Goal: Information Seeking & Learning: Find specific fact

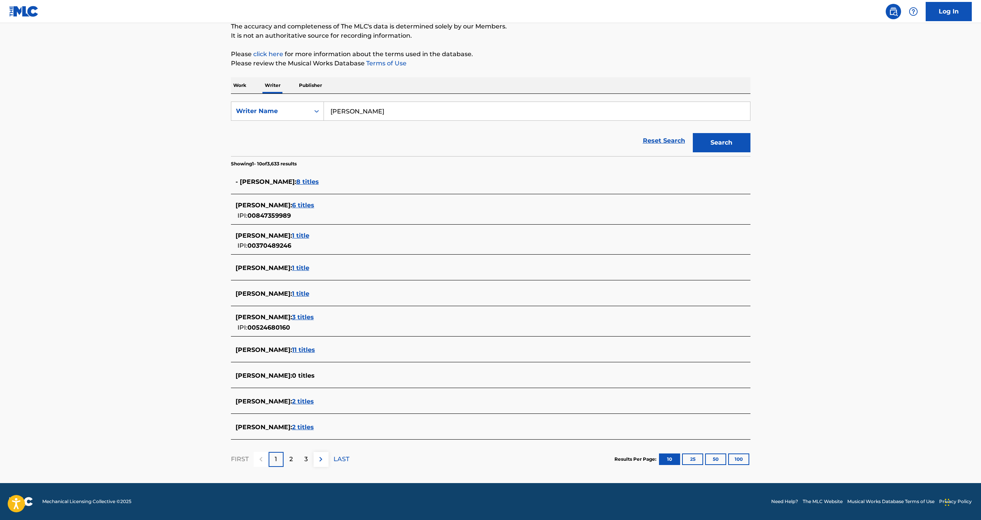
click at [292, 428] on span "2 titles" at bounding box center [303, 426] width 22 height 7
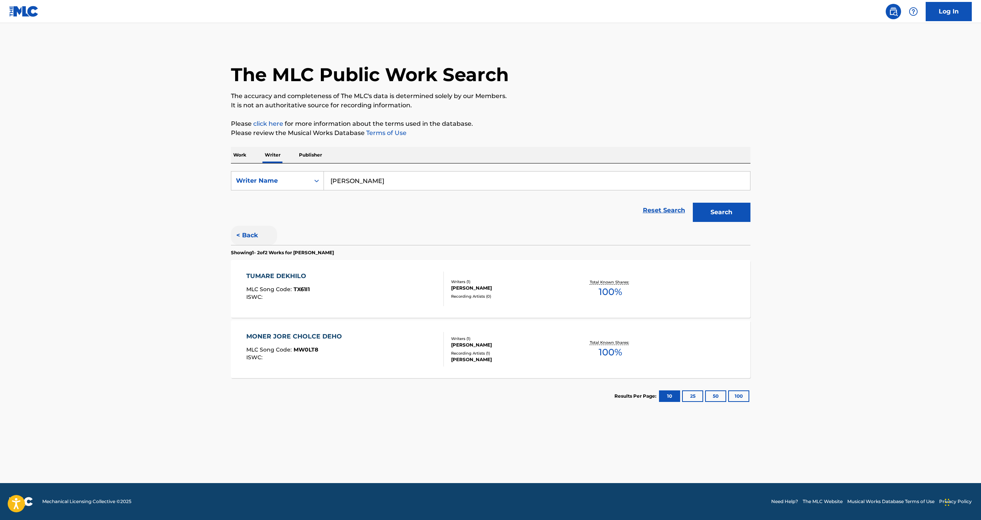
click at [253, 232] on button "< Back" at bounding box center [254, 235] width 46 height 19
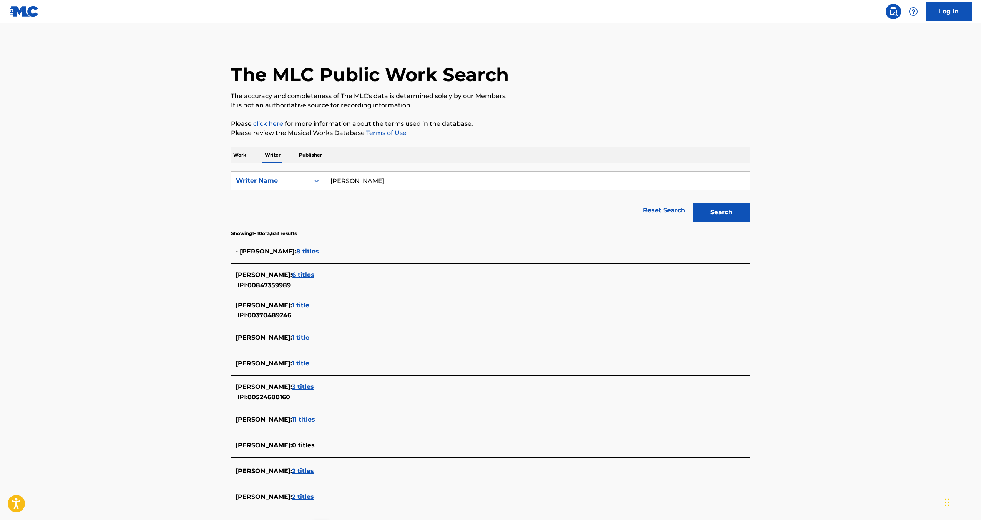
click at [292, 385] on span "3 titles" at bounding box center [303, 386] width 22 height 7
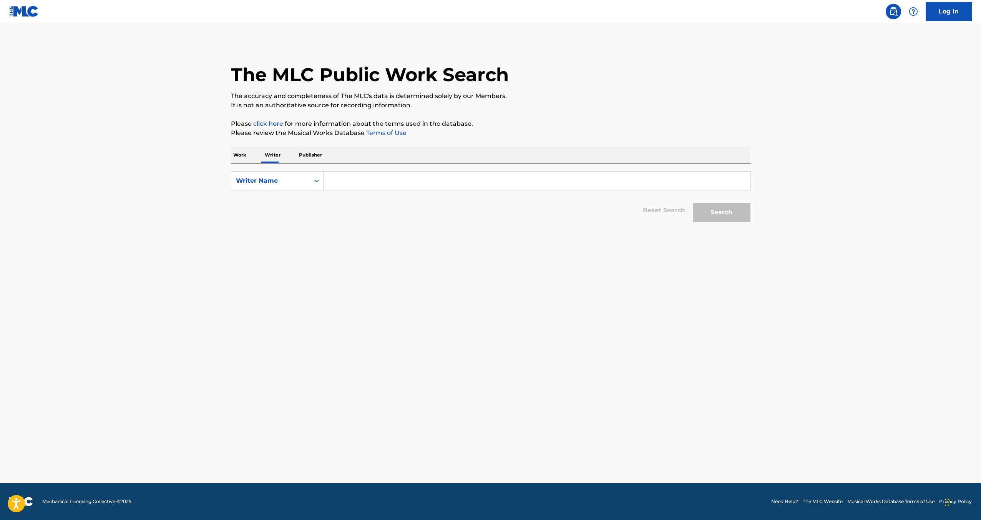
click at [387, 179] on input "Search Form" at bounding box center [537, 180] width 426 height 18
click at [725, 220] on button "Search" at bounding box center [722, 212] width 58 height 19
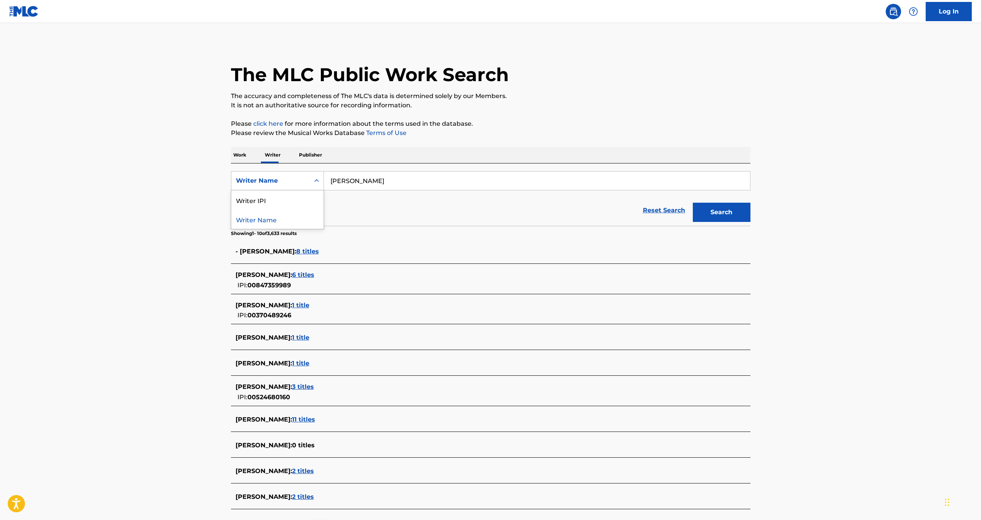
click at [310, 180] on div "Search Form" at bounding box center [317, 180] width 14 height 18
drag, startPoint x: 600, startPoint y: 117, endPoint x: 546, endPoint y: 128, distance: 55.4
click at [599, 116] on div "The MLC Public Work Search The accuracy and completeness of The MLC's data is d…" at bounding box center [491, 295] width 538 height 506
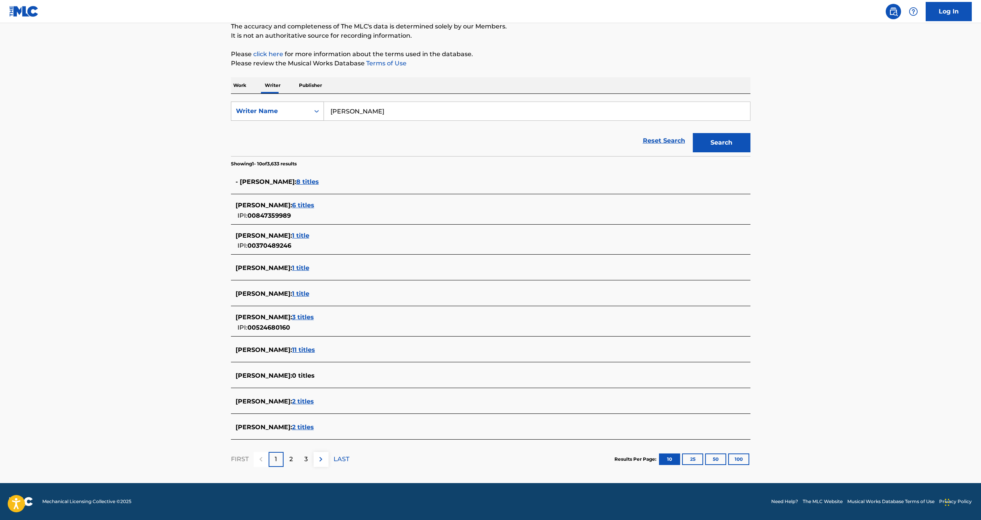
drag, startPoint x: 410, startPoint y: 112, endPoint x: 315, endPoint y: 115, distance: 95.3
click at [316, 115] on div "SearchWithCriteria1c8af6d5-3087-43b2-b450-285853b4c2c3 Writer Name Habib Mohamed" at bounding box center [491, 110] width 520 height 19
type input "Puffy L'z"
click at [693, 133] on button "Search" at bounding box center [722, 142] width 58 height 19
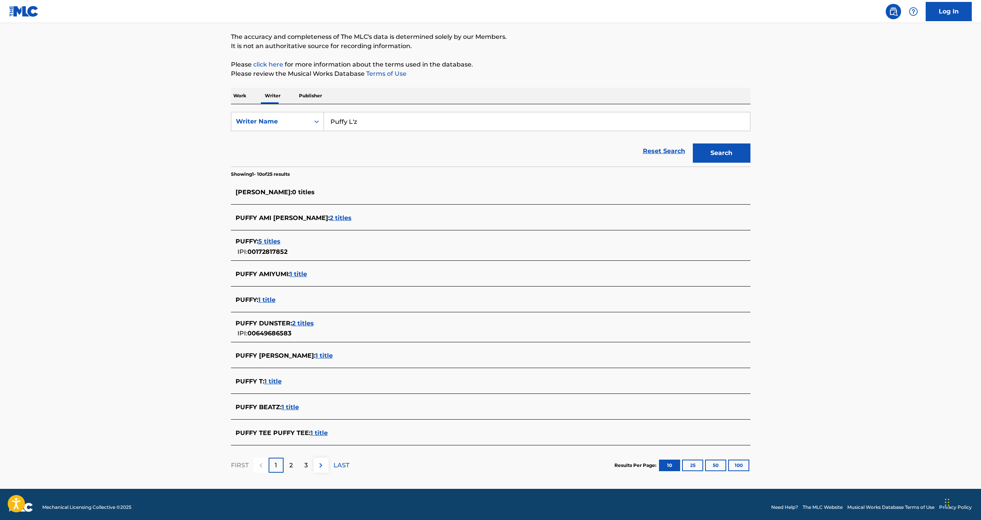
scroll to position [65, 0]
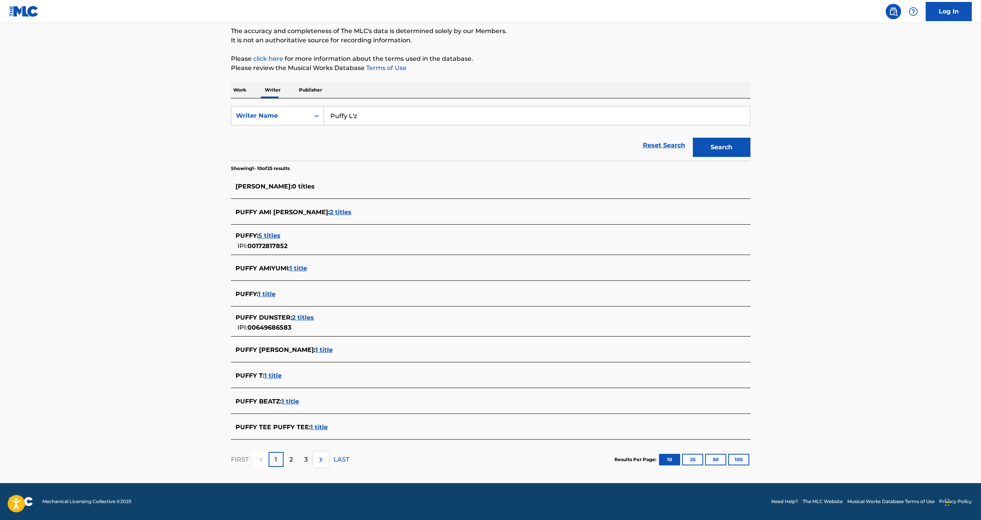
click at [266, 232] on span "5 titles" at bounding box center [269, 235] width 22 height 7
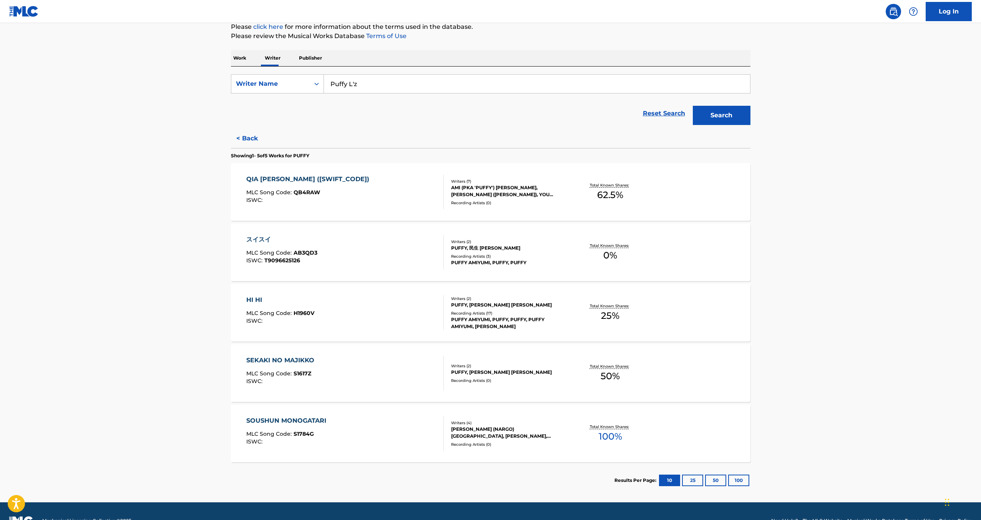
scroll to position [116, 0]
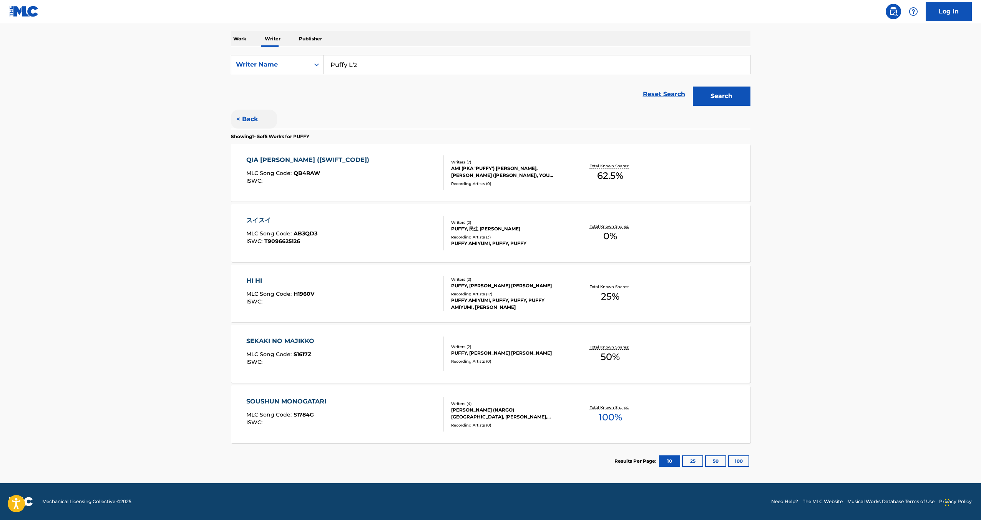
click at [244, 118] on button "< Back" at bounding box center [254, 119] width 46 height 19
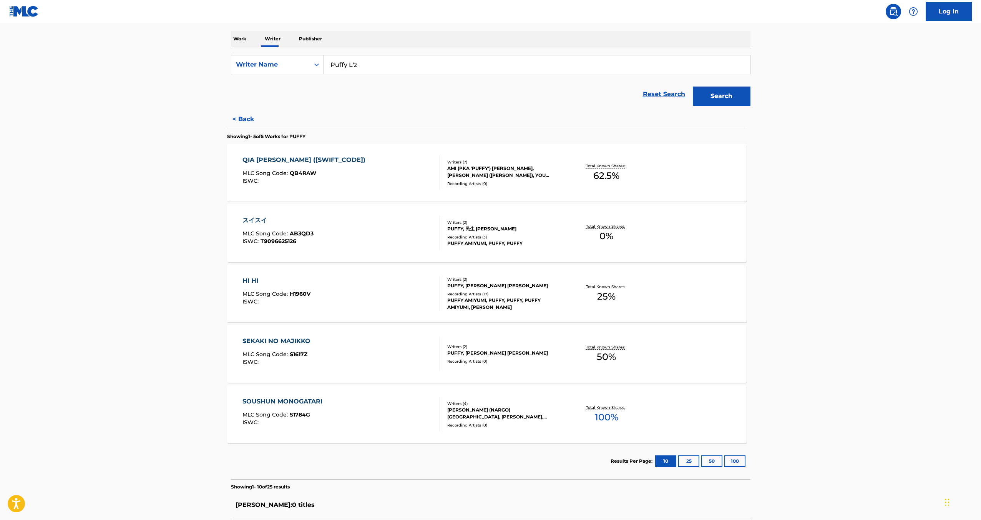
scroll to position [65, 0]
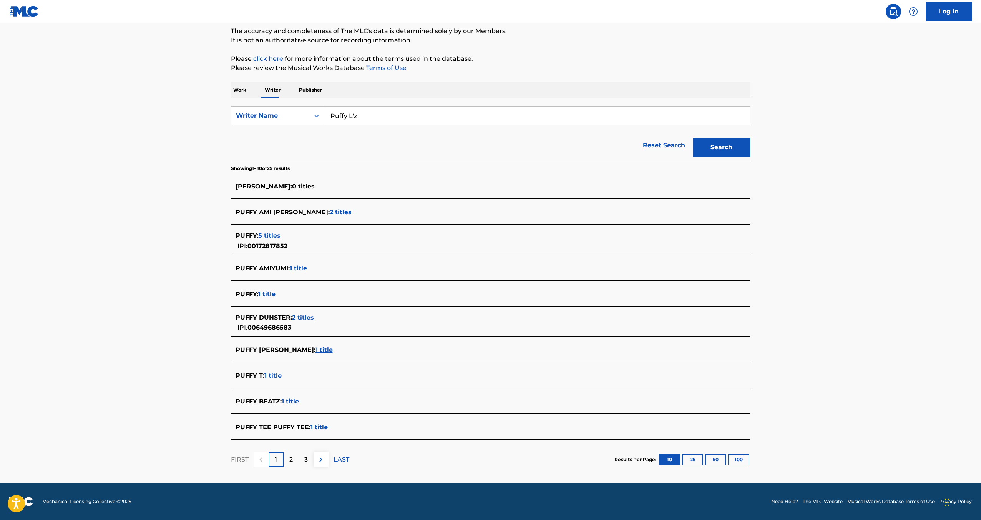
click at [272, 294] on span "1 title" at bounding box center [266, 293] width 17 height 7
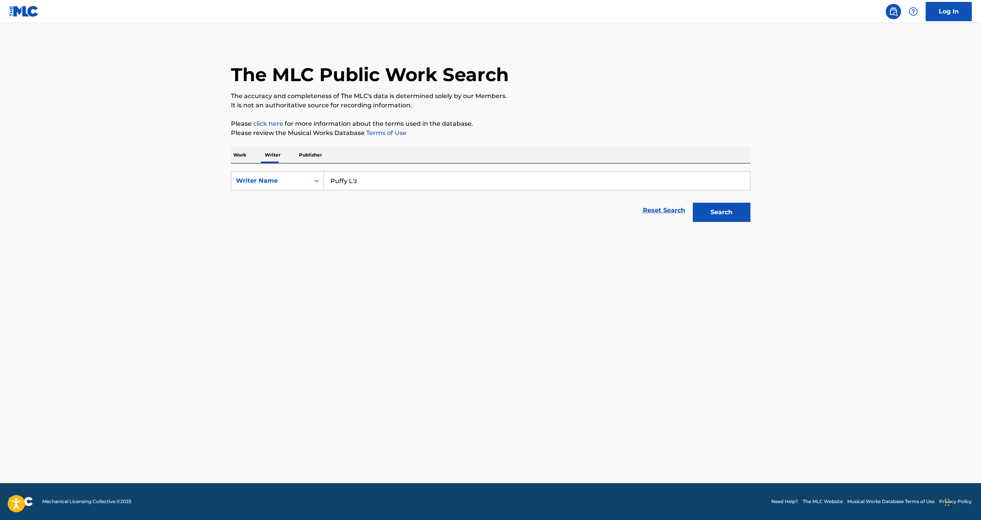
scroll to position [0, 0]
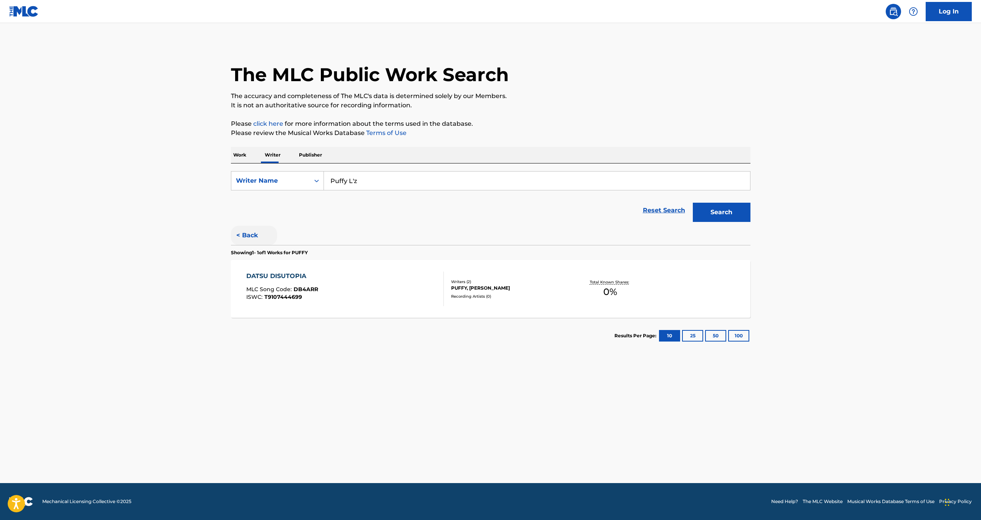
click at [247, 231] on button "< Back" at bounding box center [254, 235] width 46 height 19
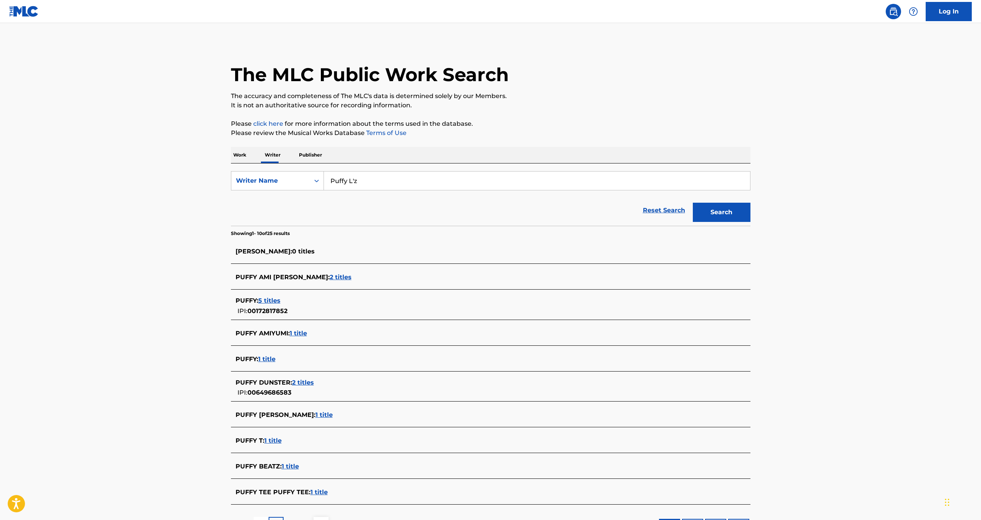
click at [330, 277] on span "2 titles" at bounding box center [341, 276] width 22 height 7
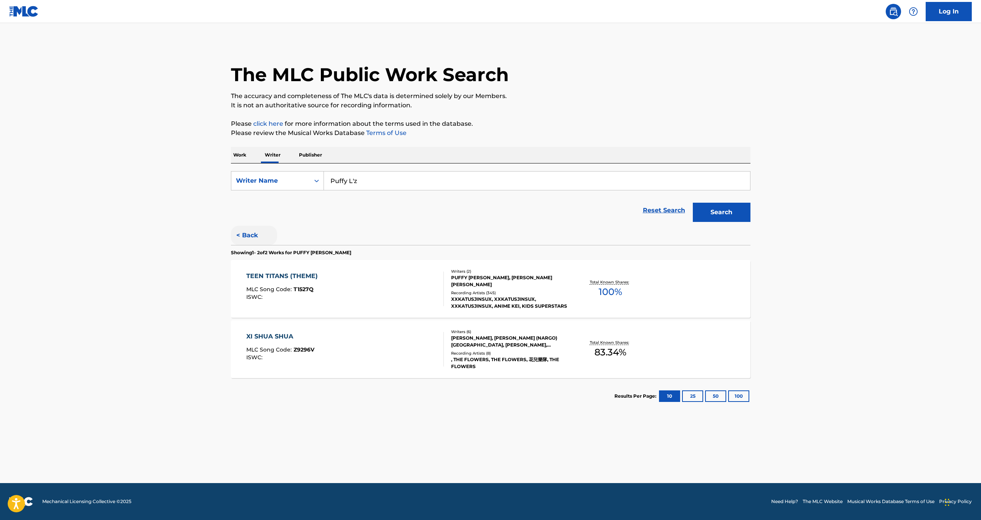
click at [245, 236] on button "< Back" at bounding box center [254, 235] width 46 height 19
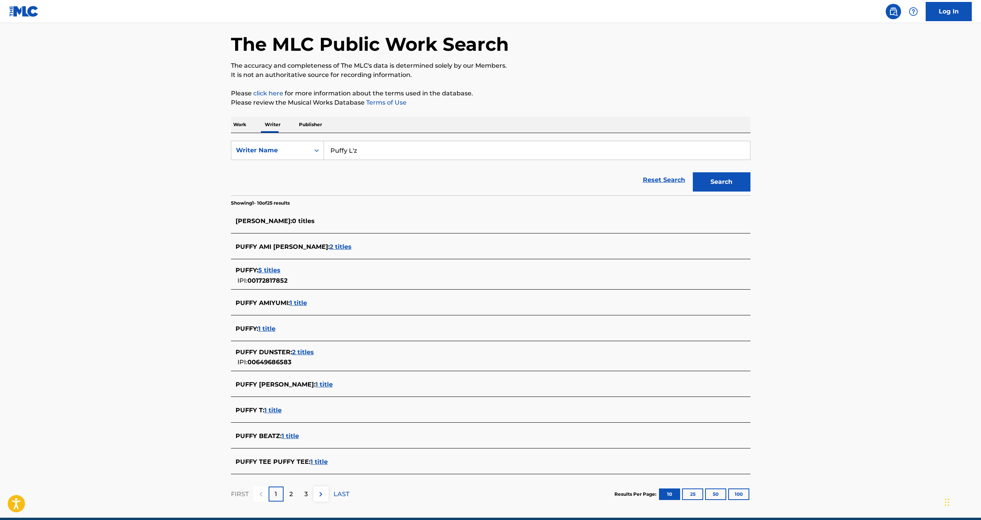
scroll to position [65, 0]
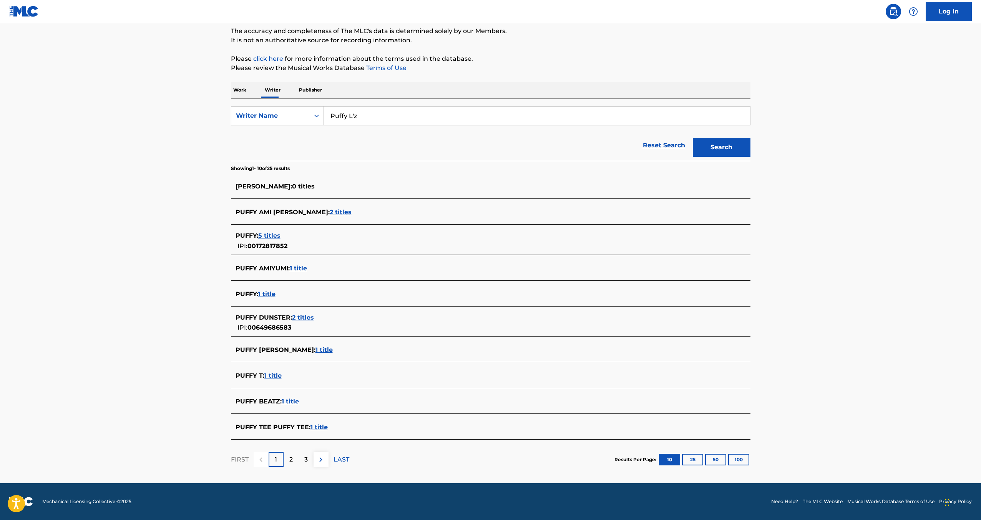
click at [318, 427] on span "1 title" at bounding box center [318, 426] width 17 height 7
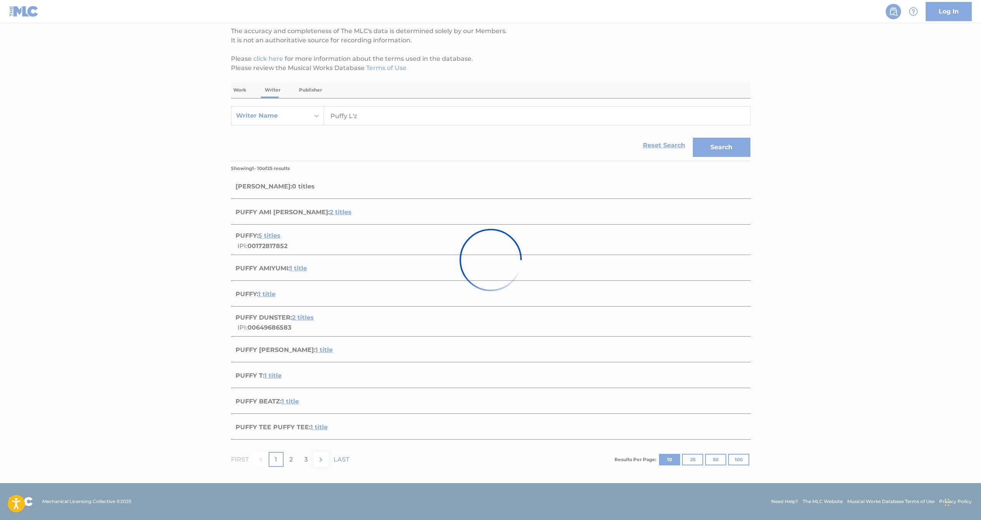
scroll to position [0, 0]
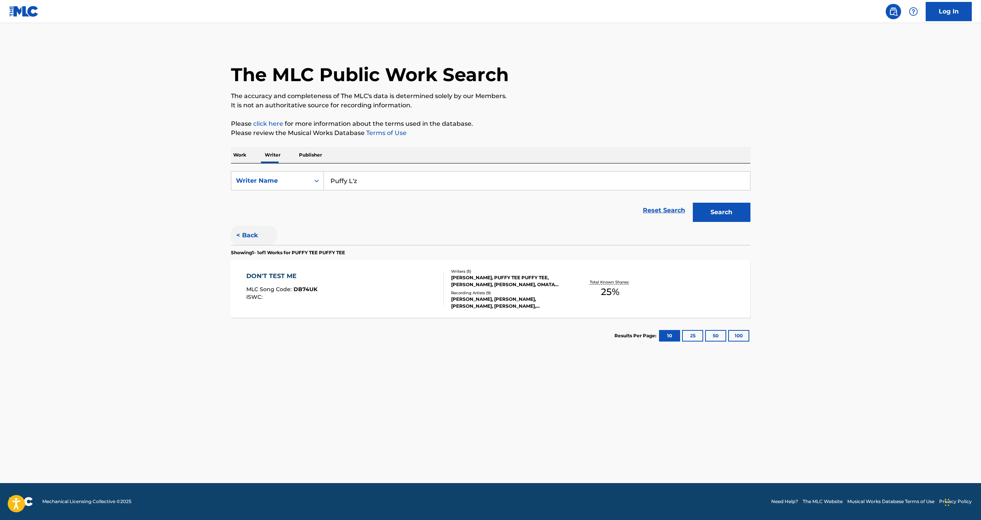
click at [244, 234] on button "< Back" at bounding box center [254, 235] width 46 height 19
